Goal: Task Accomplishment & Management: Manage account settings

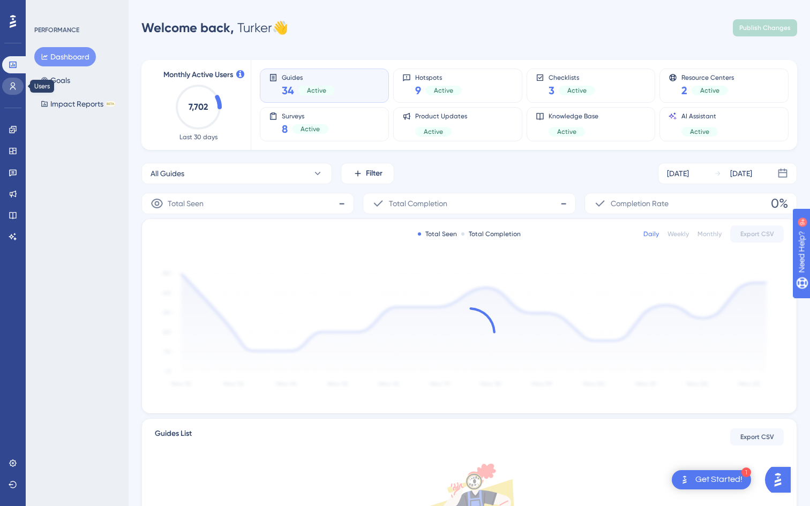
click at [14, 86] on icon at bounding box center [13, 86] width 9 height 9
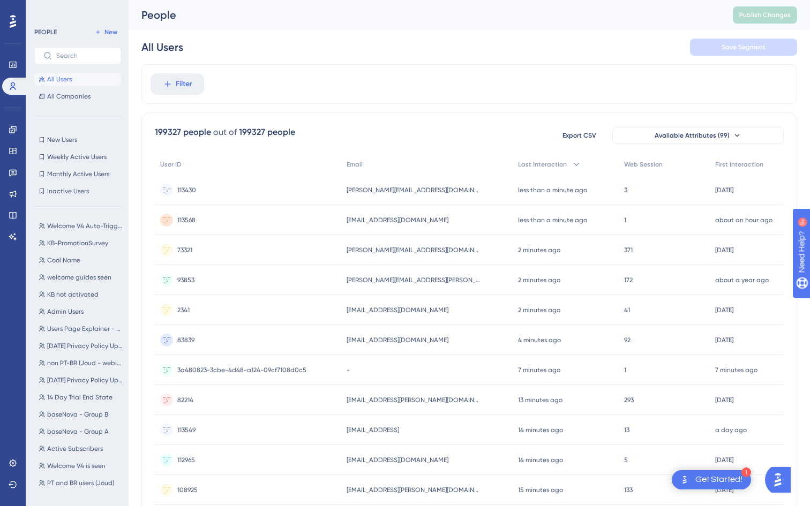
click at [198, 191] on div "113430 113430" at bounding box center [248, 190] width 186 height 30
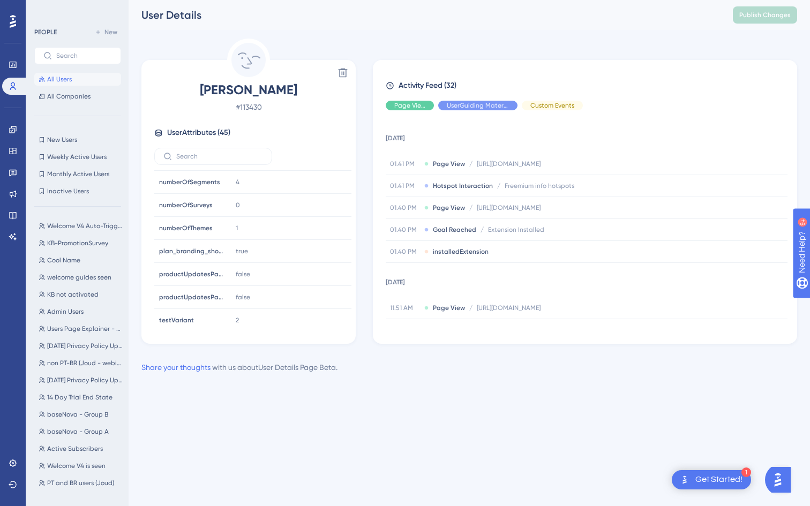
scroll to position [879, 0]
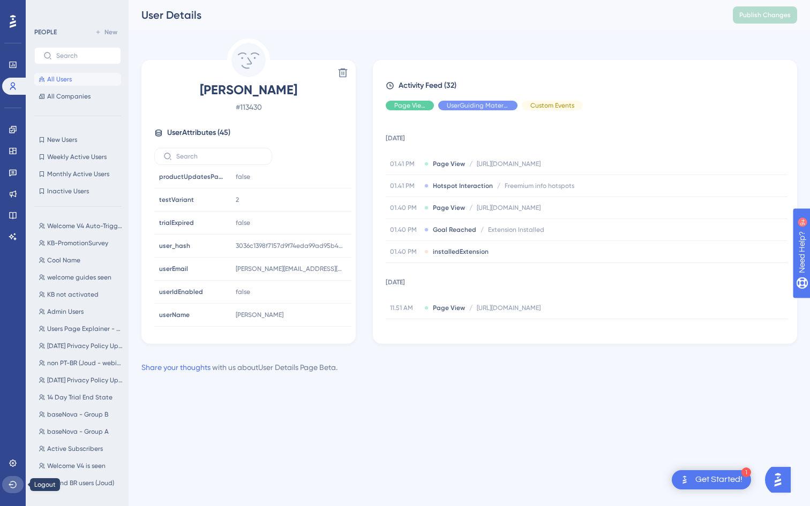
click at [13, 482] on icon at bounding box center [13, 485] width 9 height 9
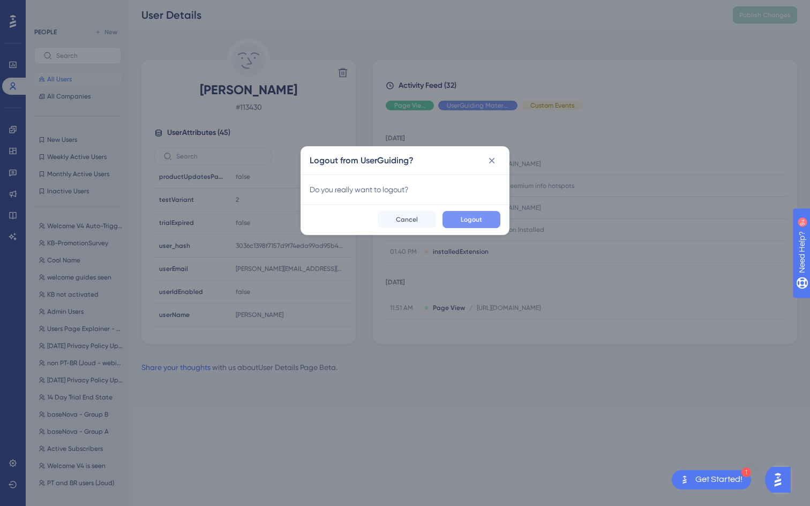
click at [477, 222] on span "Logout" at bounding box center [471, 219] width 21 height 9
